Goal: Transaction & Acquisition: Purchase product/service

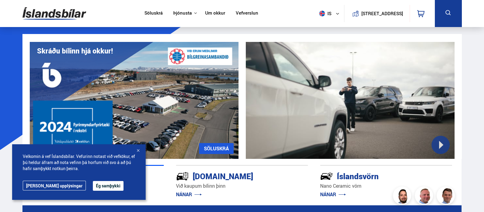
click at [95, 184] on button "Ég samþykki" at bounding box center [108, 186] width 31 height 10
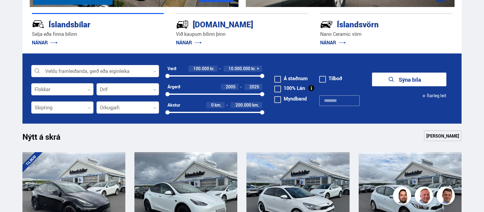
scroll to position [151, 0]
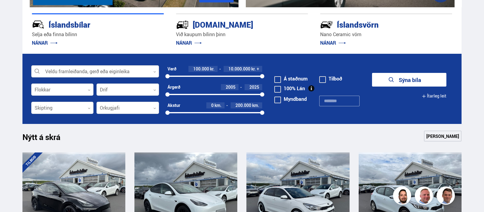
click at [118, 73] on div at bounding box center [95, 71] width 128 height 12
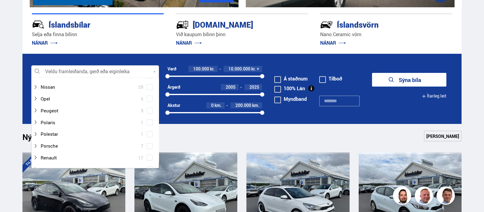
scroll to position [303, 0]
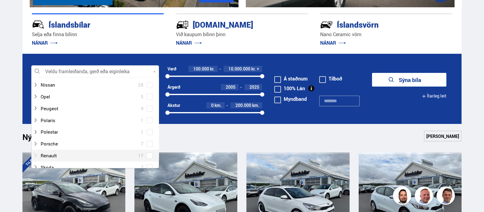
click at [63, 152] on div at bounding box center [89, 155] width 112 height 9
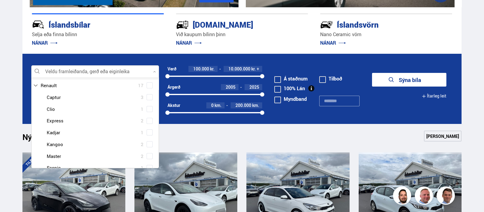
scroll to position [379, 0]
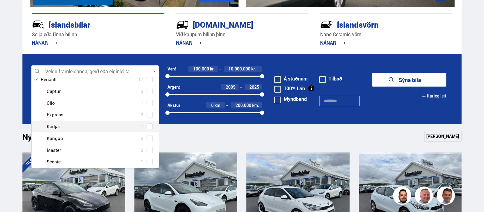
click at [76, 126] on div at bounding box center [101, 126] width 112 height 9
click at [148, 126] on div "Renault Captur 3 Renault Clio 1 Renault Express 2 Renault Kadjar 1 Renault Kang…" at bounding box center [95, 132] width 127 height 94
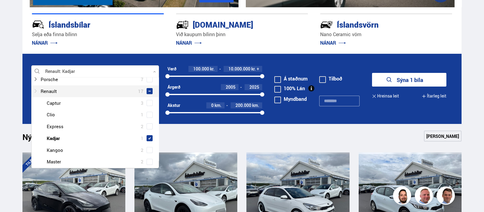
click at [35, 91] on icon at bounding box center [35, 91] width 5 height 5
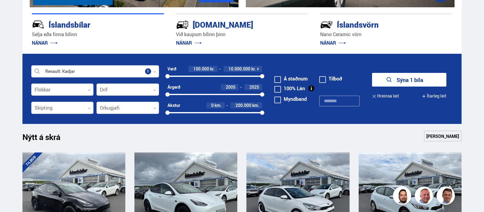
click at [303, 120] on form "Renault Kadjar Veldu framleiðanda, gerð eða eiginleika 1 Flokkar 0 Drif 0 Verð …" at bounding box center [241, 89] width 439 height 70
click at [410, 79] on button "Sýna 1 bíla" at bounding box center [409, 80] width 74 height 14
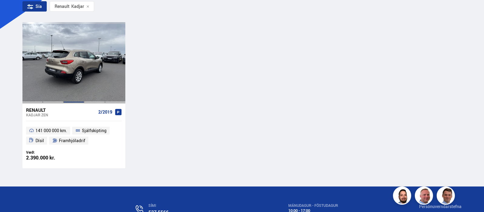
scroll to position [151, 0]
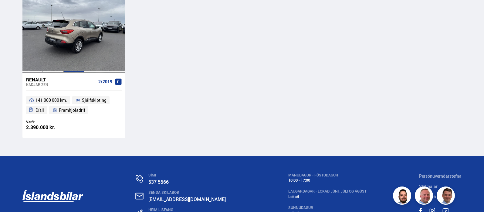
click at [73, 51] on div at bounding box center [73, 32] width 21 height 81
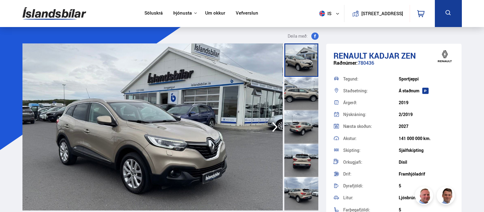
click at [293, 87] on div at bounding box center [301, 93] width 34 height 33
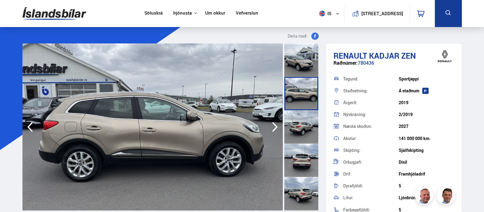
click at [293, 120] on div at bounding box center [301, 126] width 34 height 33
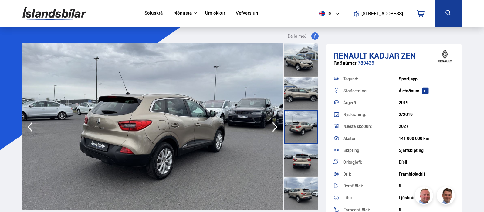
click at [298, 149] on div at bounding box center [301, 159] width 34 height 33
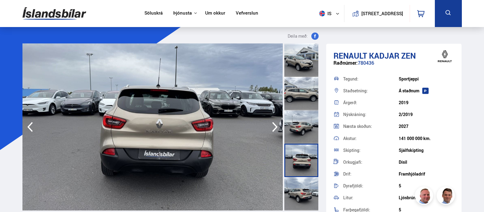
click at [190, 126] on img at bounding box center [152, 126] width 260 height 167
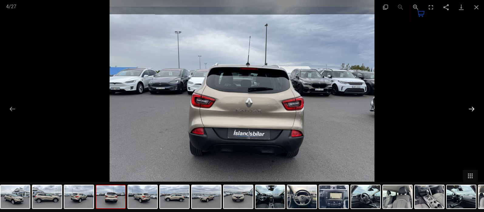
click at [473, 111] on button "Next slide" at bounding box center [471, 109] width 13 height 12
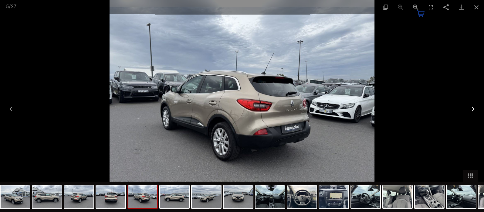
click at [473, 111] on button "Next slide" at bounding box center [471, 109] width 13 height 12
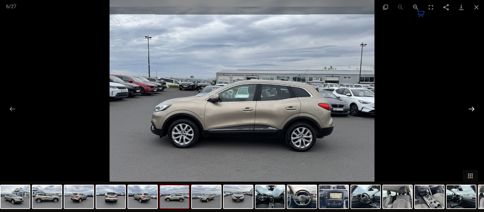
click at [473, 111] on button "Next slide" at bounding box center [471, 109] width 13 height 12
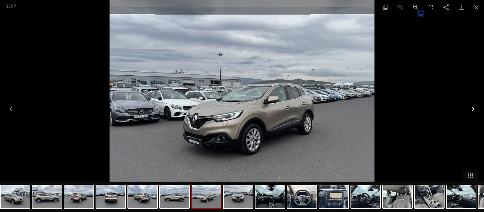
click at [473, 111] on button "Next slide" at bounding box center [471, 109] width 13 height 12
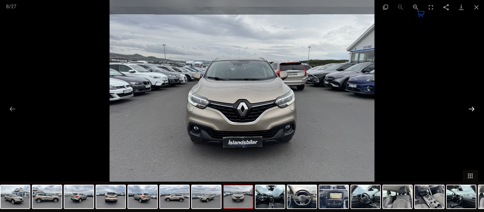
click at [473, 111] on button "Next slide" at bounding box center [471, 109] width 13 height 12
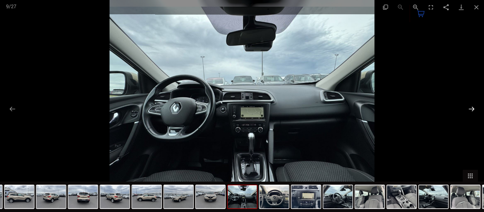
click at [473, 111] on button "Next slide" at bounding box center [471, 109] width 13 height 12
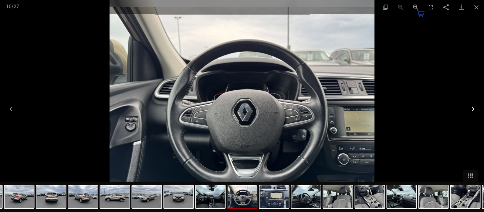
click at [473, 111] on button "Next slide" at bounding box center [471, 109] width 13 height 12
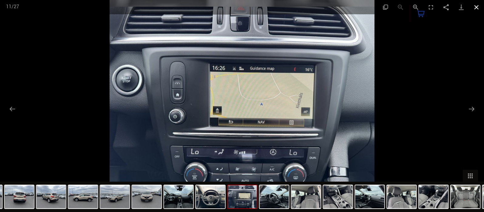
click at [476, 8] on button "Close gallery" at bounding box center [475, 7] width 15 height 14
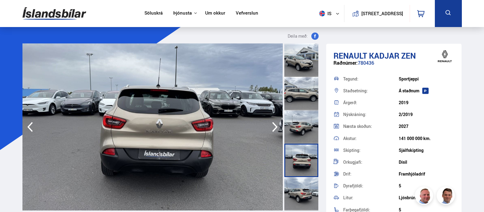
click at [205, 14] on link "Um okkur" at bounding box center [215, 13] width 20 height 6
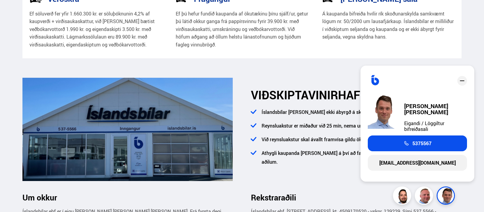
scroll to position [202, 0]
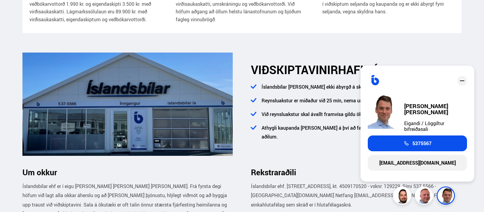
click at [463, 82] on icon "close" at bounding box center [461, 80] width 7 height 7
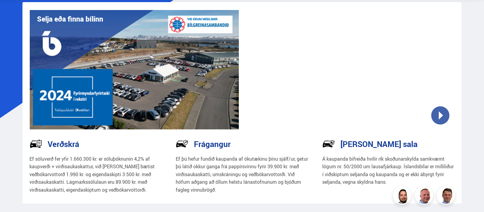
scroll to position [0, 0]
